Goal: Find specific page/section: Find specific page/section

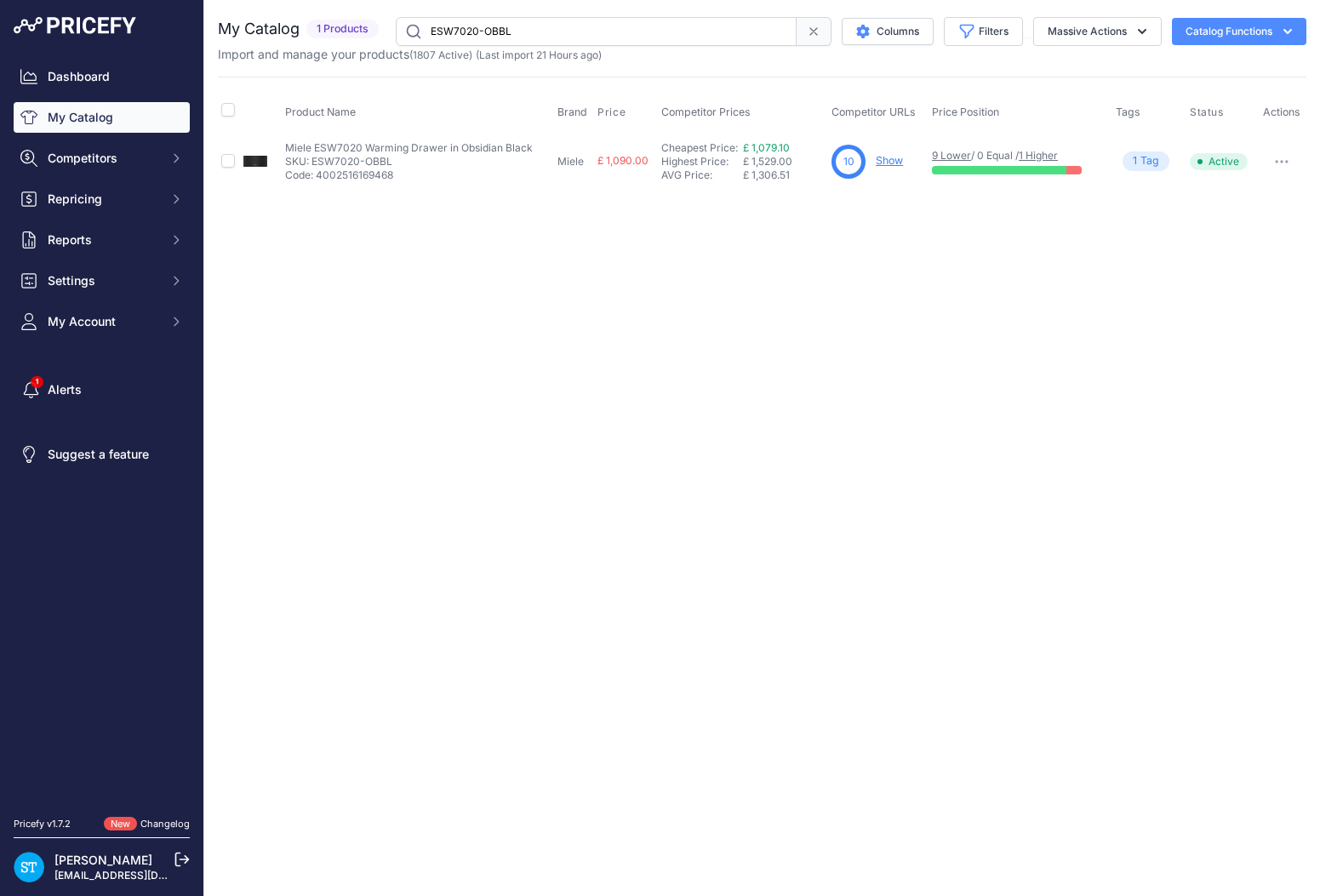
click at [466, 22] on input "ESW7020-OBBL" at bounding box center [595, 32] width 401 height 29
click at [465, 22] on input "ESW7020-OBBL" at bounding box center [595, 32] width 401 height 29
paste input "G7655SCVI"
click at [968, 276] on div "Close You are not connected to the internet." at bounding box center [762, 448] width 1116 height 896
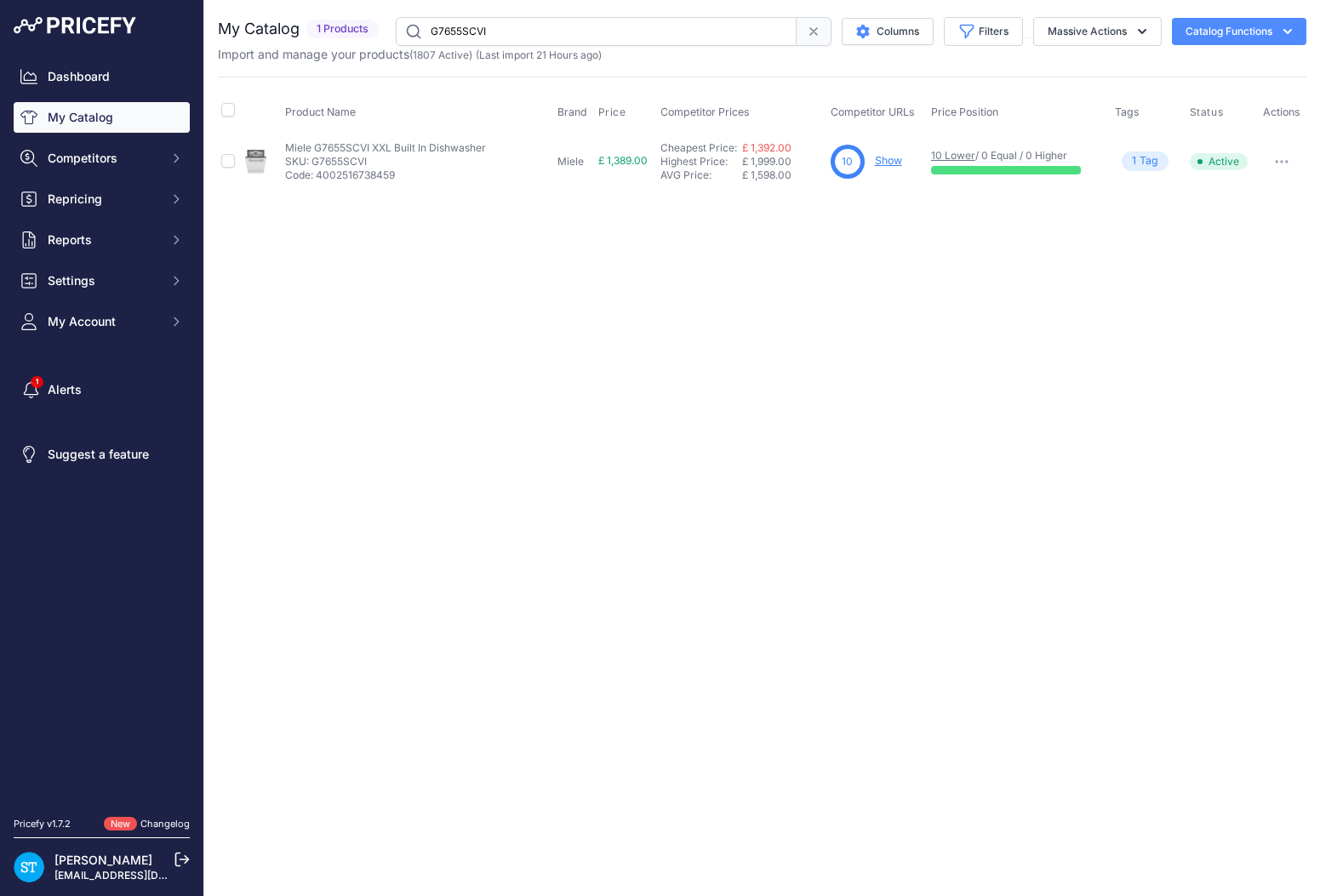
click at [884, 161] on link "Show" at bounding box center [889, 160] width 27 height 13
click at [457, 24] on input "G7655SCVI" at bounding box center [595, 32] width 401 height 29
paste input "5851SCVi"
click at [486, 39] on input "G5851SCVi" at bounding box center [595, 32] width 401 height 29
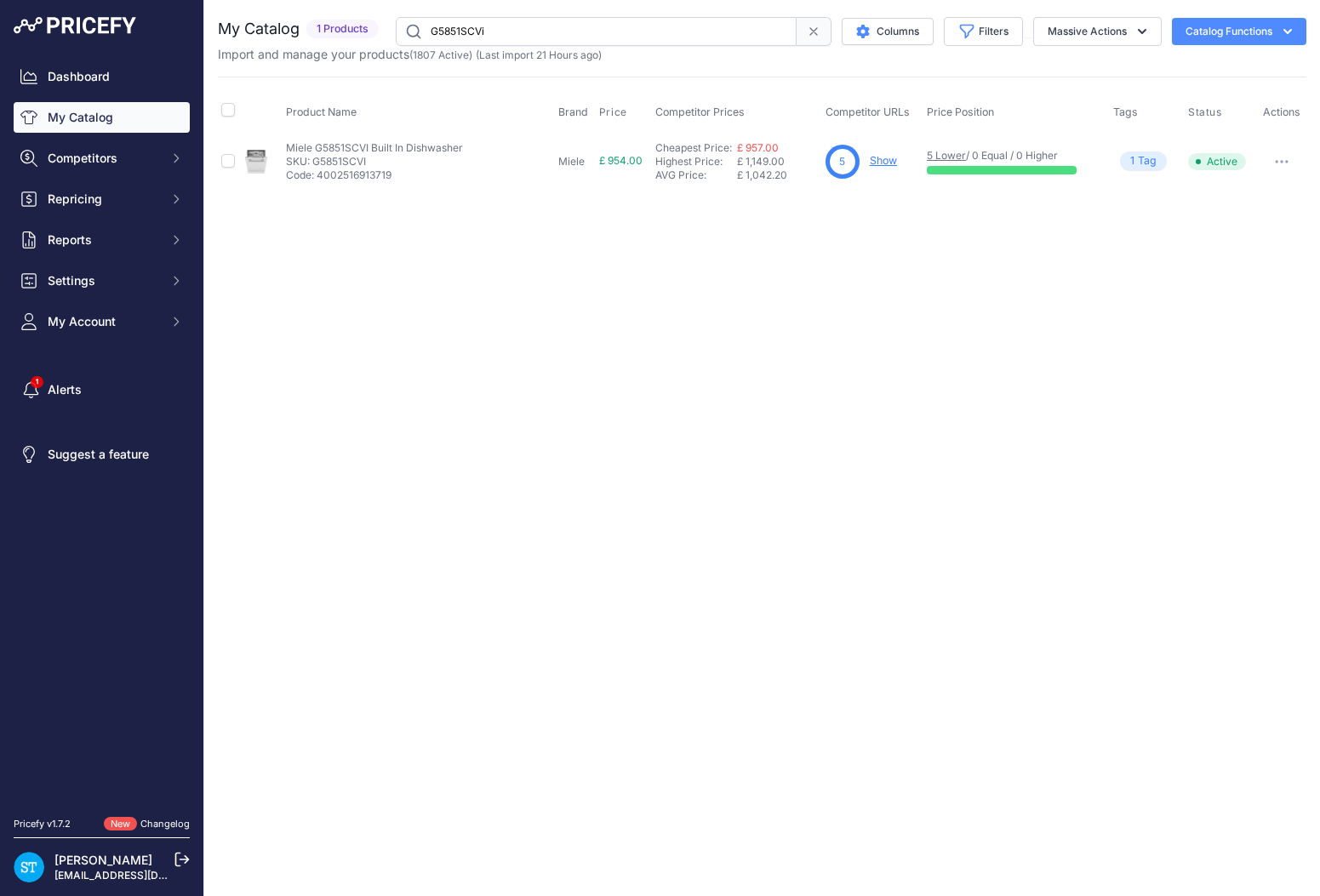
click at [486, 39] on input "G5851SCVi" at bounding box center [595, 32] width 401 height 29
paste input "WEK365WCS"
type input "WEK365WCS"
click at [876, 274] on div "Close You are not connected to the internet." at bounding box center [762, 448] width 1116 height 896
